Goal: Information Seeking & Learning: Learn about a topic

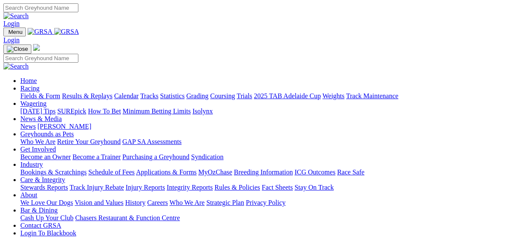
click at [24, 92] on link "Fields & Form" at bounding box center [40, 95] width 40 height 7
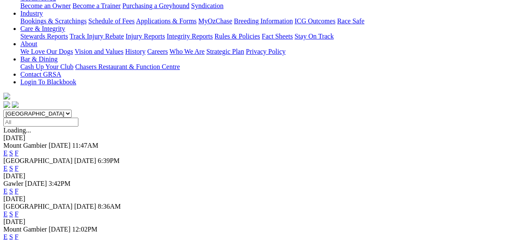
scroll to position [204, 0]
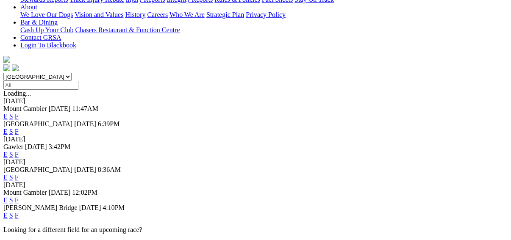
click at [19, 212] on link "F" at bounding box center [17, 215] width 4 height 7
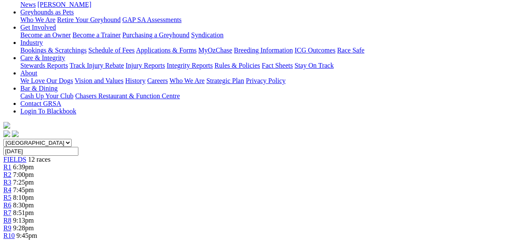
scroll to position [136, 0]
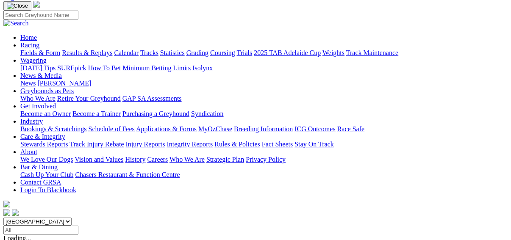
scroll to position [102, 0]
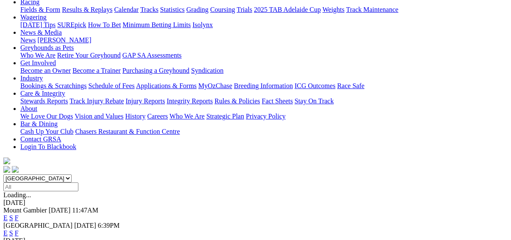
click at [19, 215] on link "F" at bounding box center [17, 218] width 4 height 7
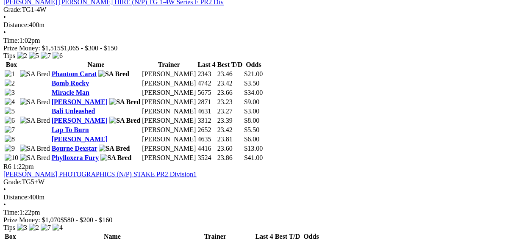
scroll to position [1018, 0]
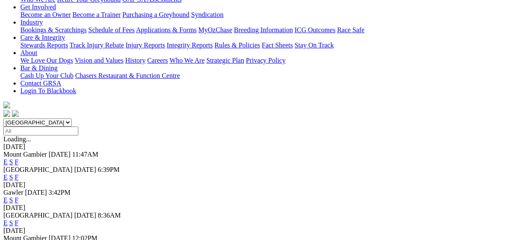
scroll to position [68, 0]
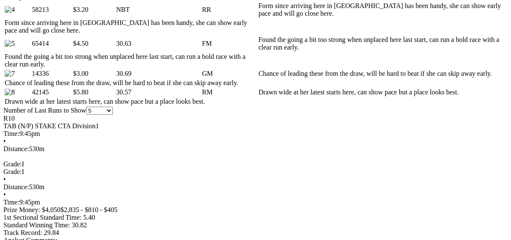
scroll to position [577, 0]
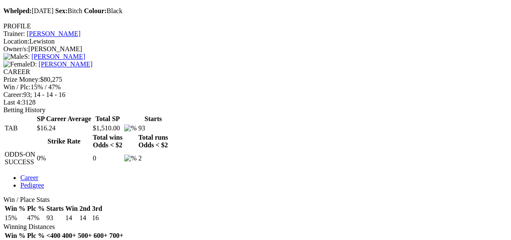
scroll to position [102, 0]
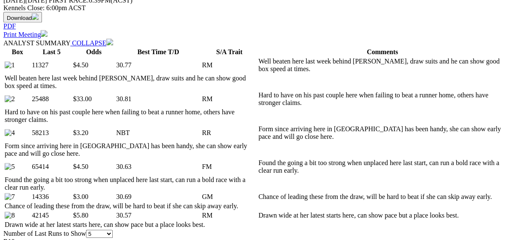
scroll to position [407, 0]
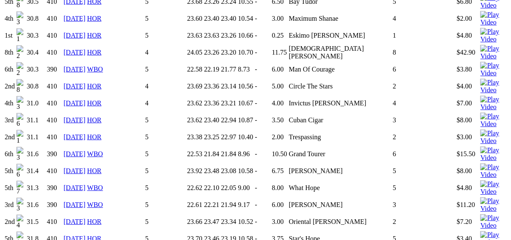
scroll to position [1662, 0]
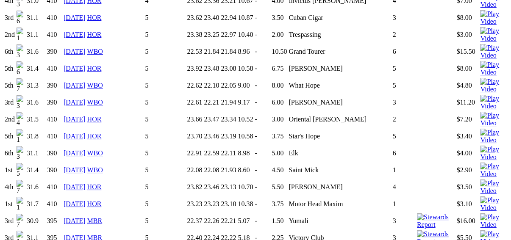
scroll to position [1730, 0]
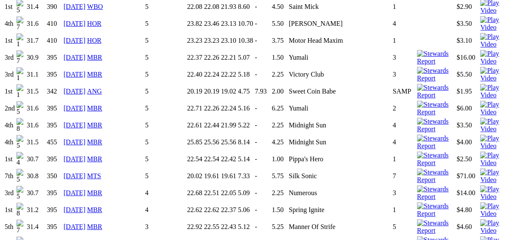
scroll to position [1900, 0]
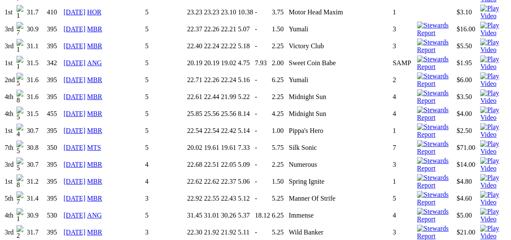
scroll to position [1934, 0]
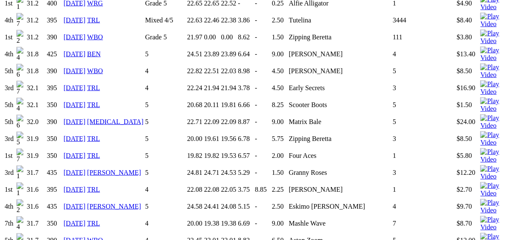
scroll to position [1119, 0]
